Goal: Task Accomplishment & Management: Complete application form

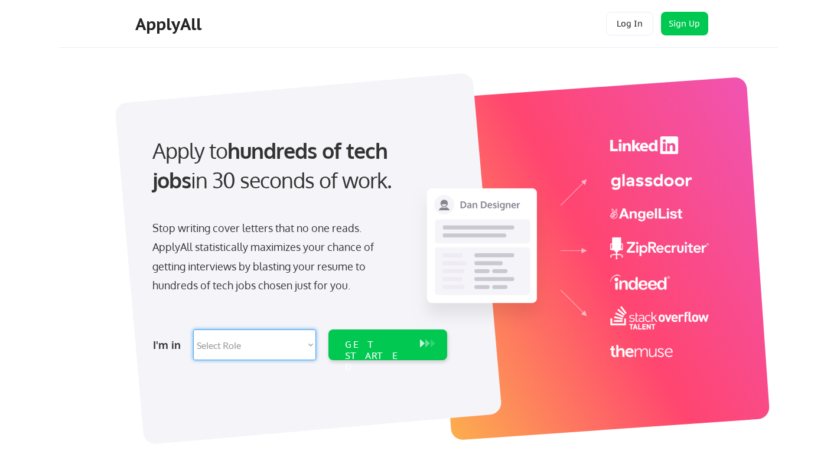
click at [246, 350] on select "Select Role Software Engineering Product Management Customer Success Sales UI/U…" at bounding box center [254, 344] width 123 height 31
select select ""marketing___comms""
click at [193, 329] on select "Select Role Software Engineering Product Management Customer Success Sales UI/U…" at bounding box center [254, 344] width 123 height 31
select select ""marketing___comms""
click at [351, 347] on div "GET STARTED" at bounding box center [376, 356] width 63 height 34
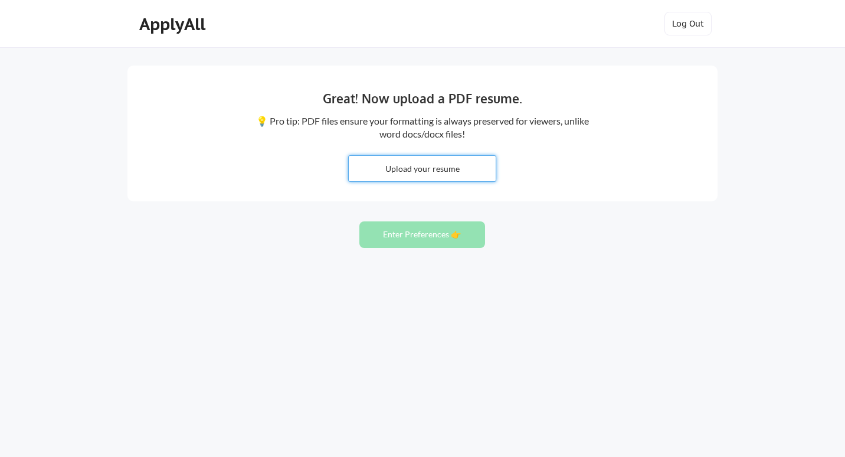
click at [434, 171] on input "file" at bounding box center [422, 168] width 147 height 25
type input "C:\fakepath\Andrea Archibald Resume.docx"
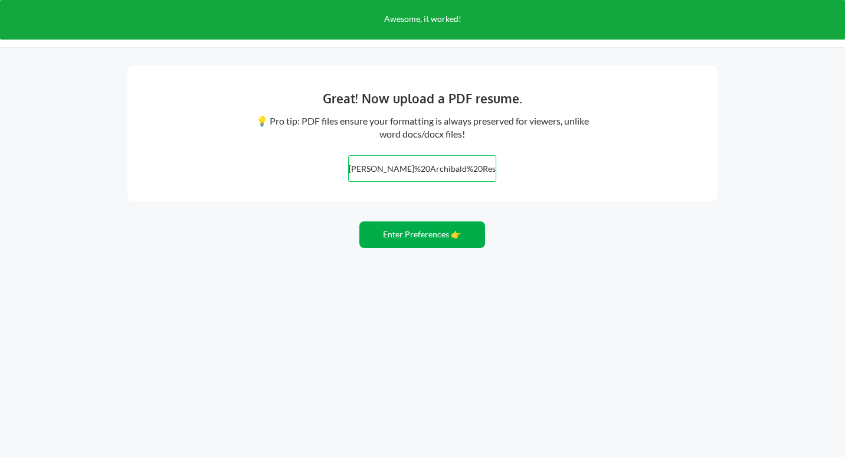
click at [438, 234] on button "Enter Preferences 👉" at bounding box center [423, 234] width 126 height 27
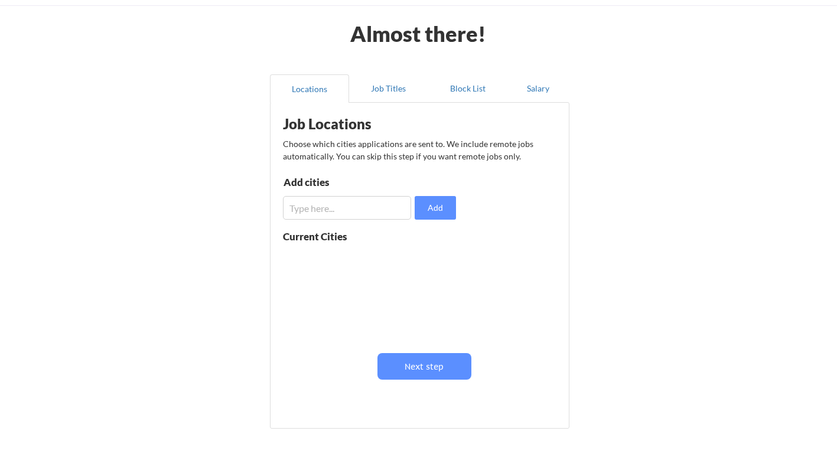
scroll to position [43, 0]
click at [328, 213] on input "input" at bounding box center [347, 207] width 128 height 24
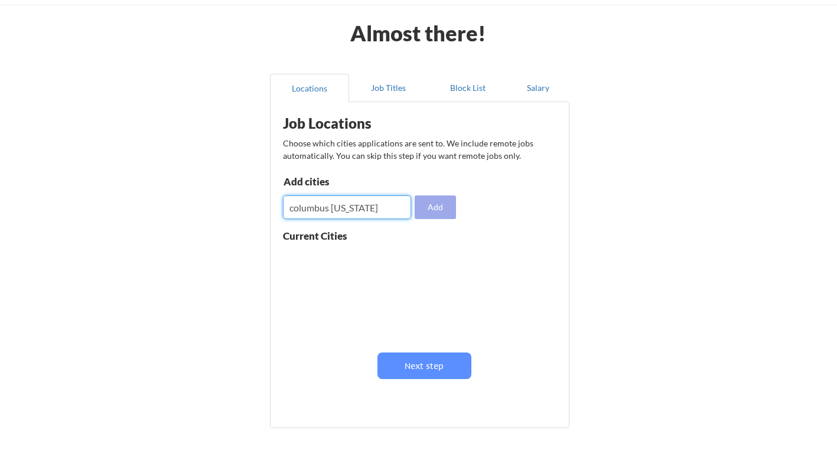
type input "columbus [US_STATE]"
click at [435, 208] on button "Add" at bounding box center [434, 207] width 41 height 24
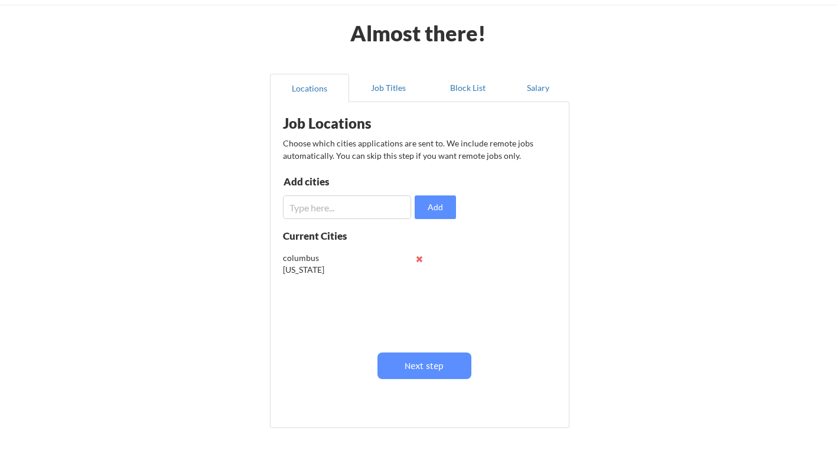
click at [352, 223] on div "Job Locations Choose which cities applications are sent to. We include remote j…" at bounding box center [421, 260] width 291 height 305
click at [344, 211] on input "input" at bounding box center [347, 207] width 128 height 24
type input "dublun [US_STATE]"
click at [444, 200] on button "Add" at bounding box center [434, 207] width 41 height 24
click at [421, 280] on button at bounding box center [419, 282] width 9 height 9
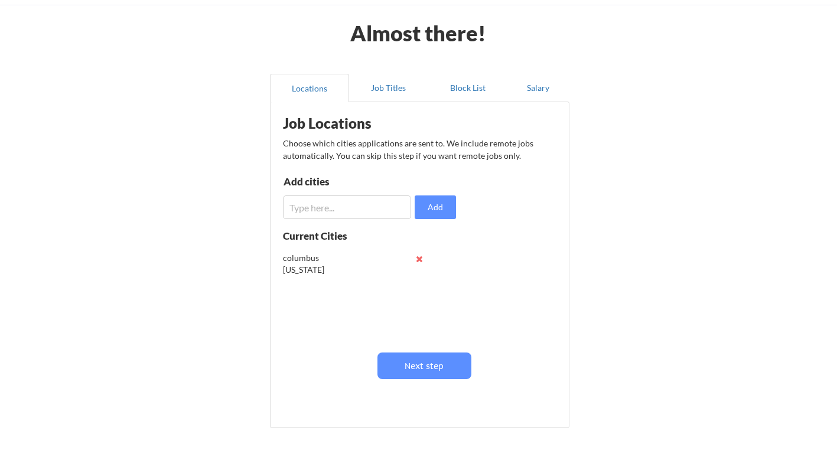
click at [338, 207] on input "input" at bounding box center [347, 207] width 128 height 24
type input "dublin [US_STATE]"
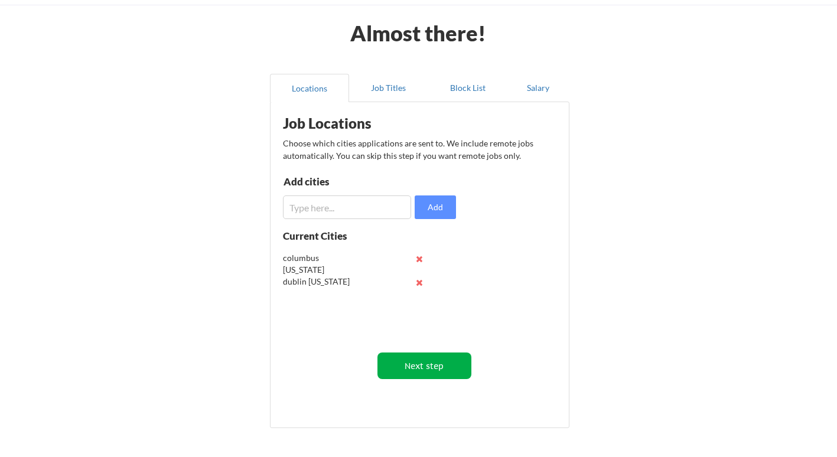
click at [456, 363] on button "Next step" at bounding box center [424, 365] width 94 height 27
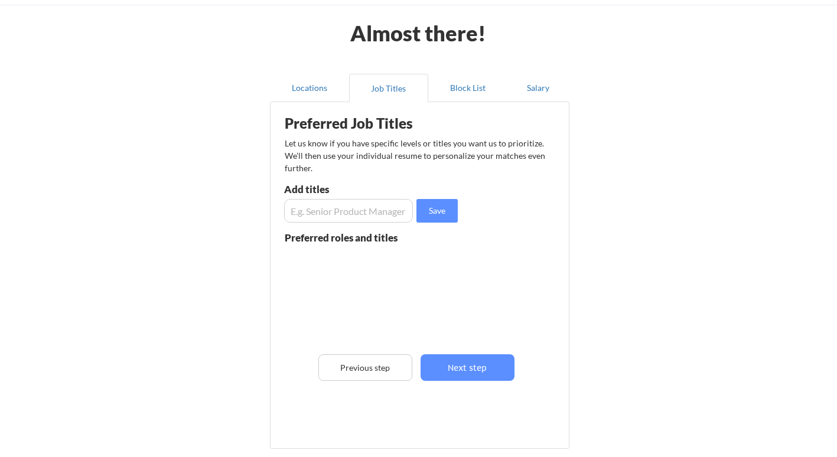
click at [355, 210] on input "input" at bounding box center [348, 211] width 129 height 24
type input "P"
type input "Brand Manager"
click at [355, 210] on input "input" at bounding box center [348, 211] width 129 height 24
type input "Social Media Manager"
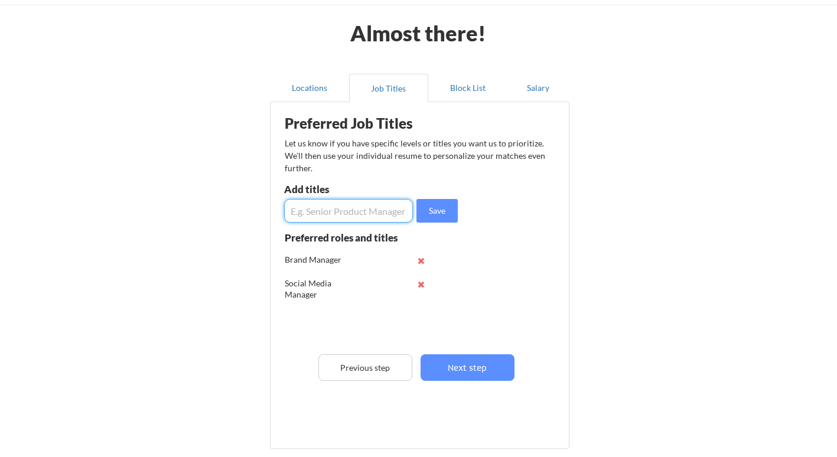
click at [357, 205] on input "input" at bounding box center [348, 211] width 129 height 24
type input "Marketing Manager"
click at [357, 205] on input "input" at bounding box center [348, 211] width 129 height 24
type input "Content Manager"
click at [357, 205] on input "input" at bounding box center [348, 211] width 129 height 24
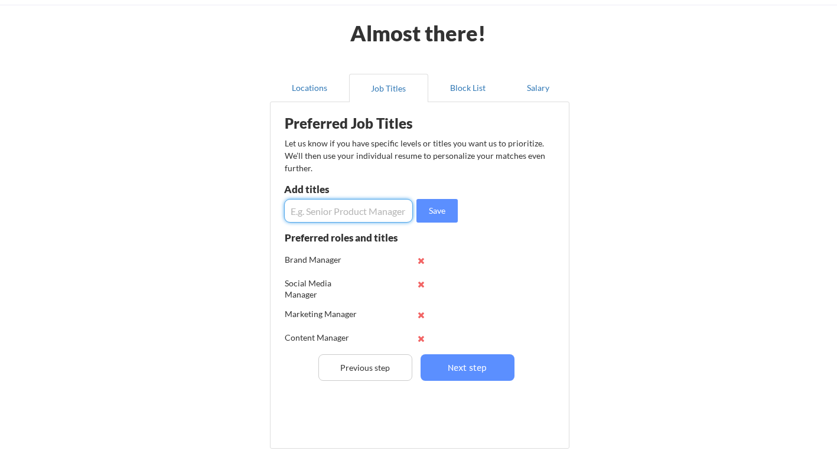
type input "D"
type input "Creative Director"
click at [357, 205] on input "input" at bounding box center [348, 211] width 129 height 24
type input "Brand Director"
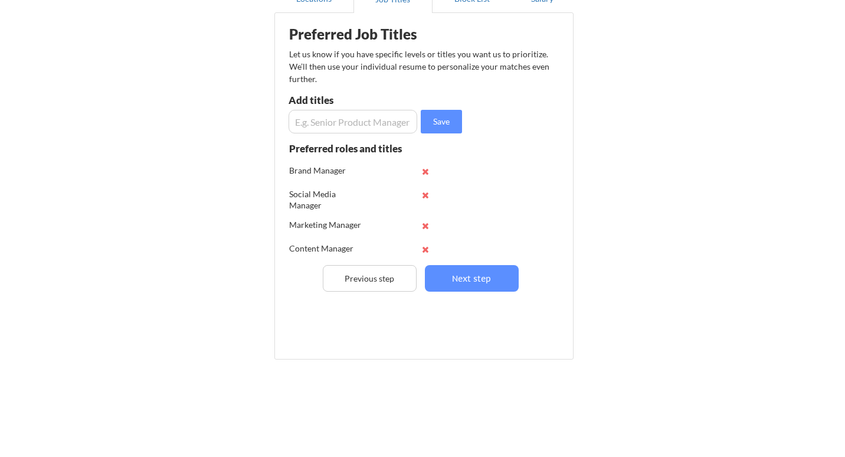
scroll to position [53, 0]
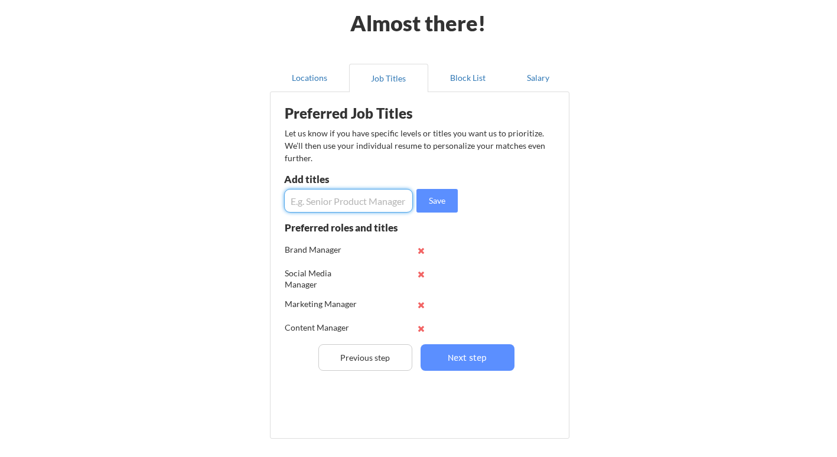
click at [368, 202] on input "input" at bounding box center [348, 201] width 129 height 24
click at [464, 354] on button "Next step" at bounding box center [467, 357] width 94 height 27
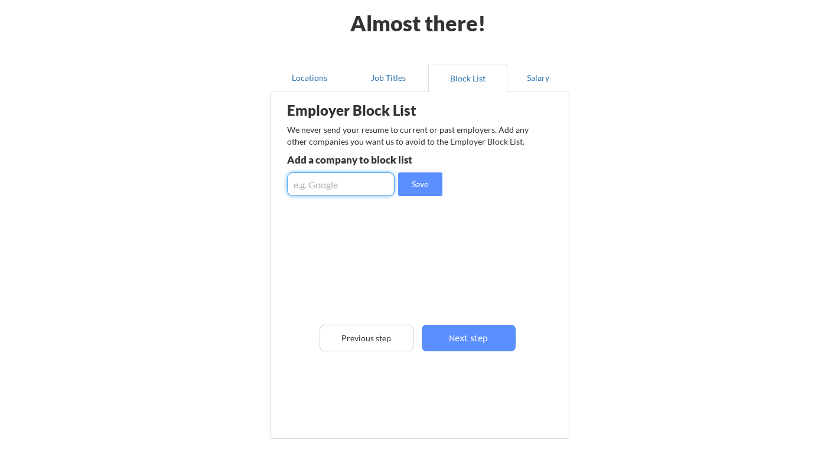
click at [345, 182] on input "input" at bounding box center [340, 184] width 107 height 24
click at [460, 343] on button "Next step" at bounding box center [468, 338] width 94 height 27
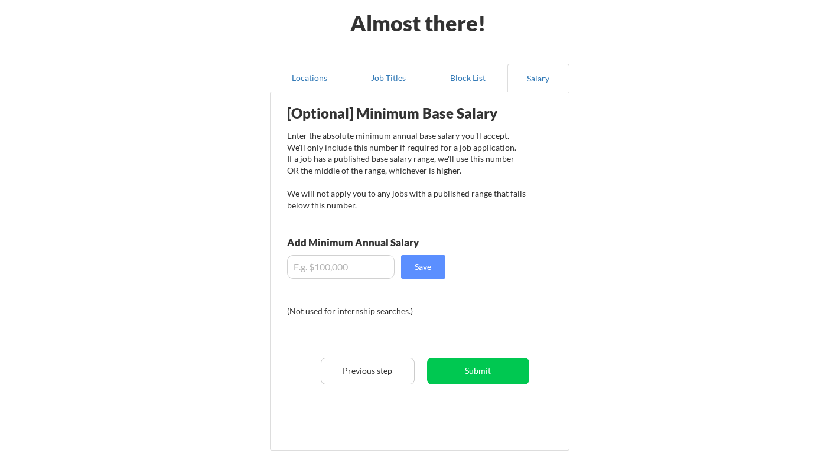
click at [355, 275] on input "input" at bounding box center [340, 267] width 107 height 24
type input "$150,000"
click at [433, 261] on button "Save" at bounding box center [423, 267] width 44 height 24
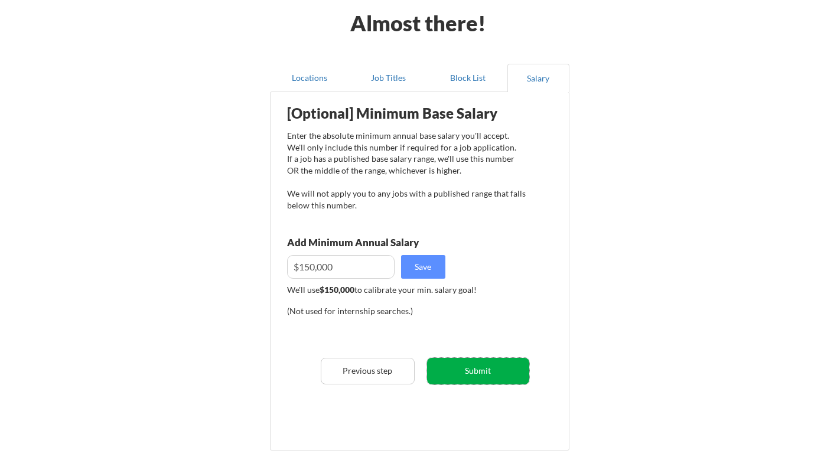
click at [474, 371] on button "Submit" at bounding box center [478, 371] width 102 height 27
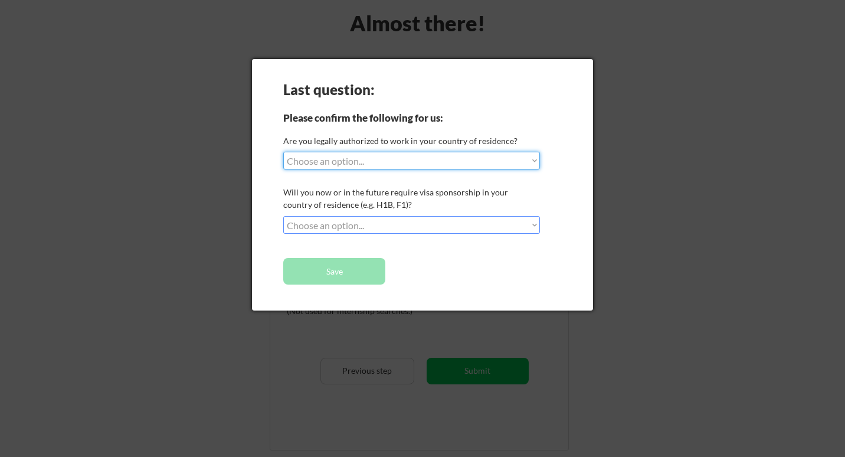
click at [349, 163] on select "Choose an option... Yes, I am a [DEMOGRAPHIC_DATA] Citizen Yes, I am a [DEMOGRA…" at bounding box center [411, 161] width 257 height 18
select select ""yes__i_am_a_[DEMOGRAPHIC_DATA]""
click at [283, 152] on select "Choose an option... Yes, I am a [DEMOGRAPHIC_DATA] Citizen Yes, I am a [DEMOGRA…" at bounding box center [411, 161] width 257 height 18
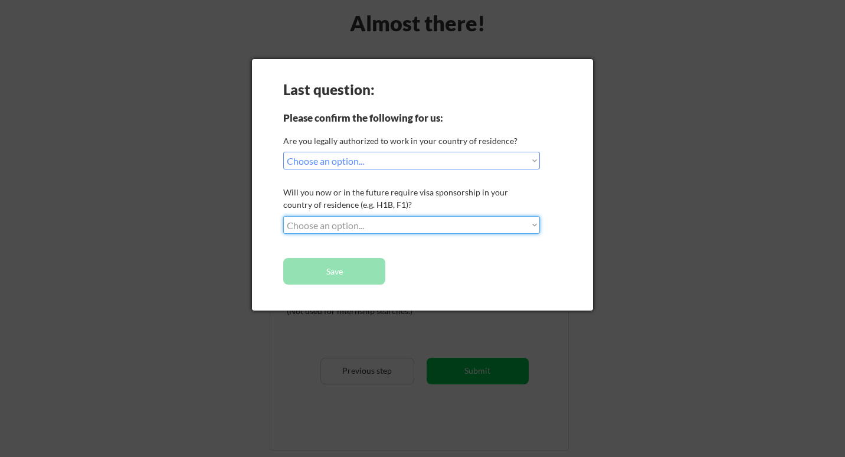
click at [360, 229] on select "Choose an option... No, I will not need sponsorship Yes, I will need sponsorship" at bounding box center [411, 225] width 257 height 18
select select ""no__i_will_not_need_sponsorship""
click at [283, 216] on select "Choose an option... No, I will not need sponsorship Yes, I will need sponsorship" at bounding box center [411, 225] width 257 height 18
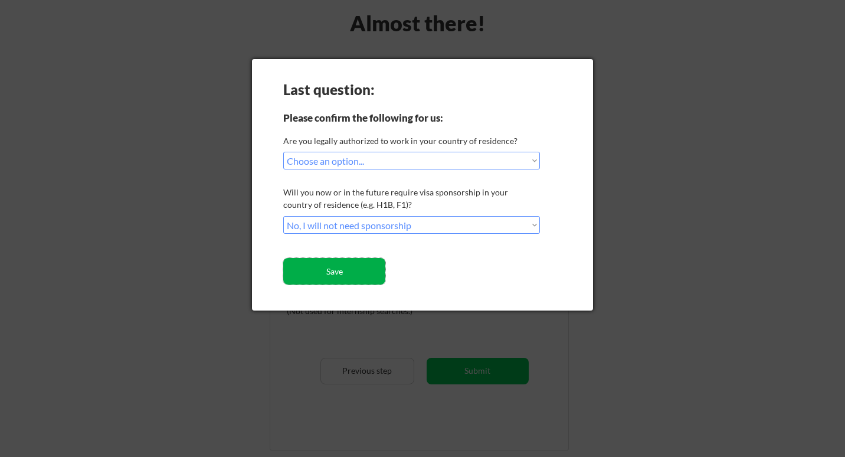
click at [365, 264] on button "Save" at bounding box center [334, 271] width 102 height 27
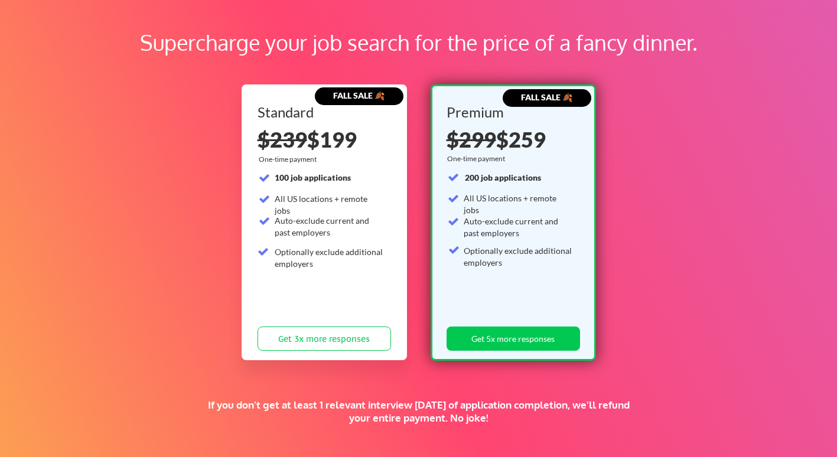
scroll to position [236, 0]
